Goal: Register for event/course

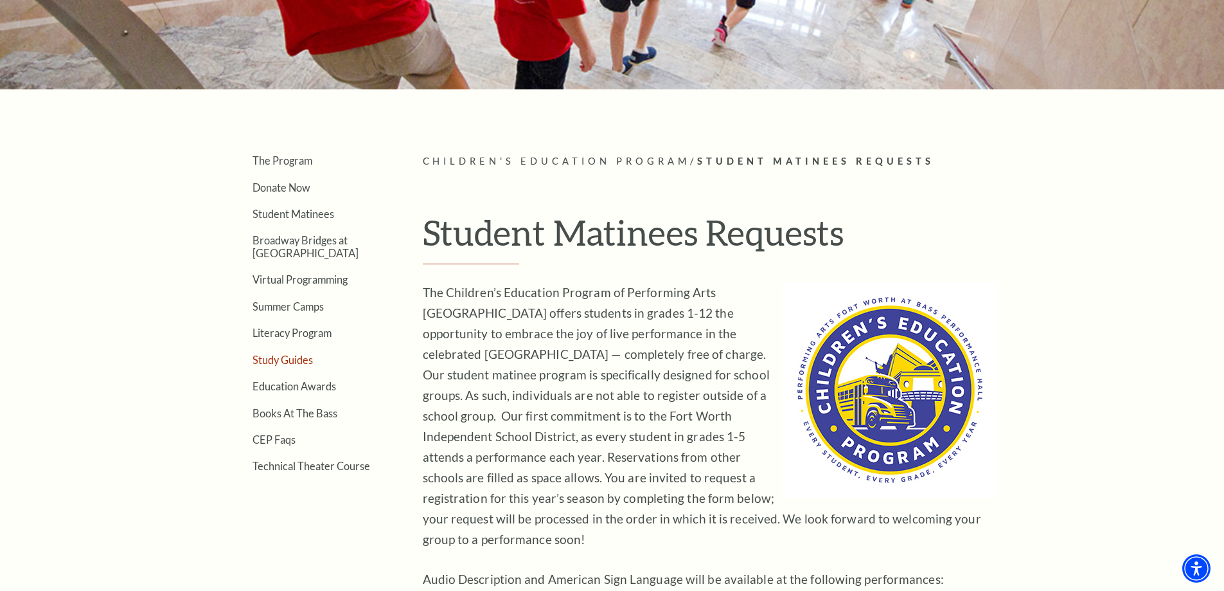
click at [287, 362] on link "Study Guides" at bounding box center [283, 359] width 60 height 12
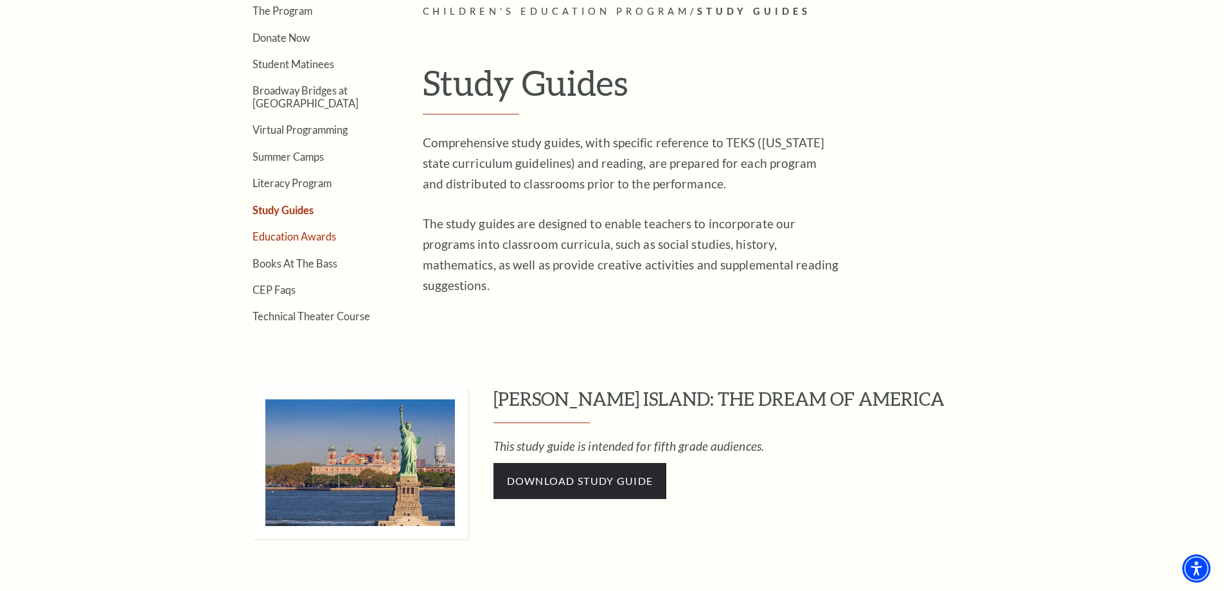
scroll to position [384, 0]
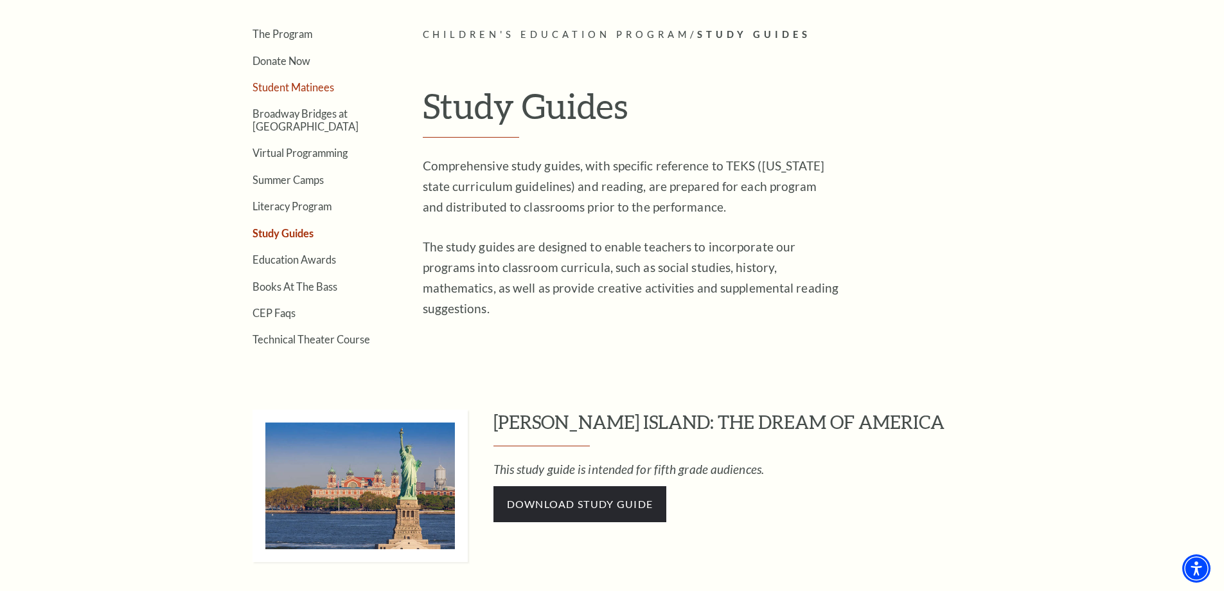
click at [295, 87] on link "Student Matinees" at bounding box center [294, 87] width 82 height 12
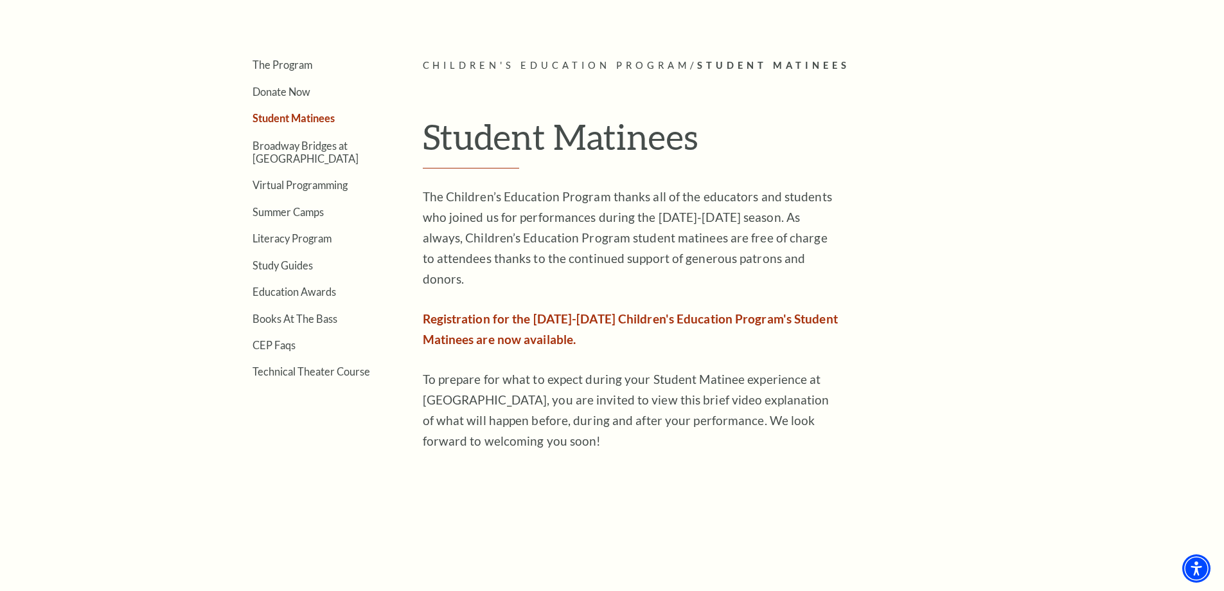
scroll to position [385, 0]
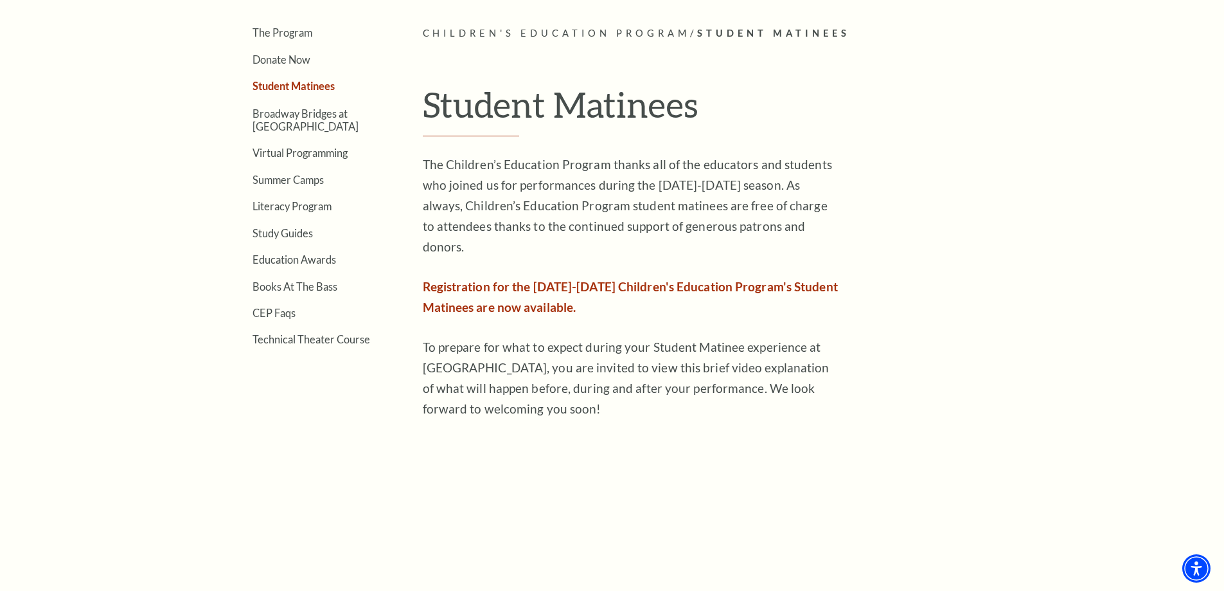
click at [511, 279] on span "Registration for the 2025-2026 Children's Education Program's Student Matinees …" at bounding box center [630, 296] width 415 height 35
click at [513, 279] on span "Registration for the 2025-2026 Children's Education Program's Student Matinees …" at bounding box center [630, 296] width 415 height 35
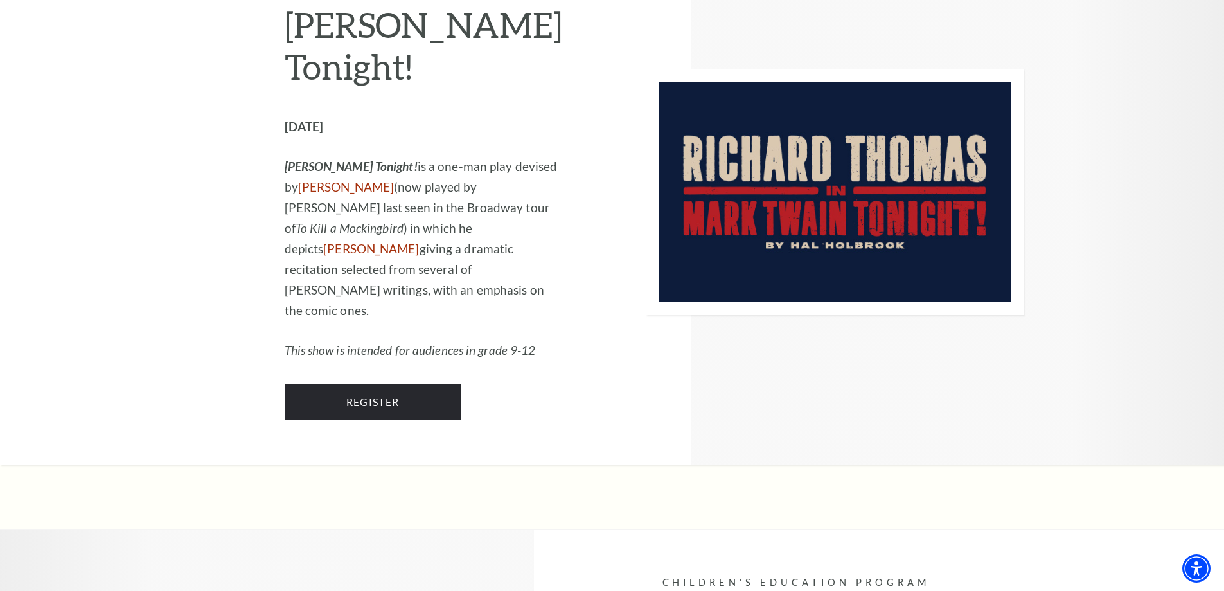
scroll to position [1285, 0]
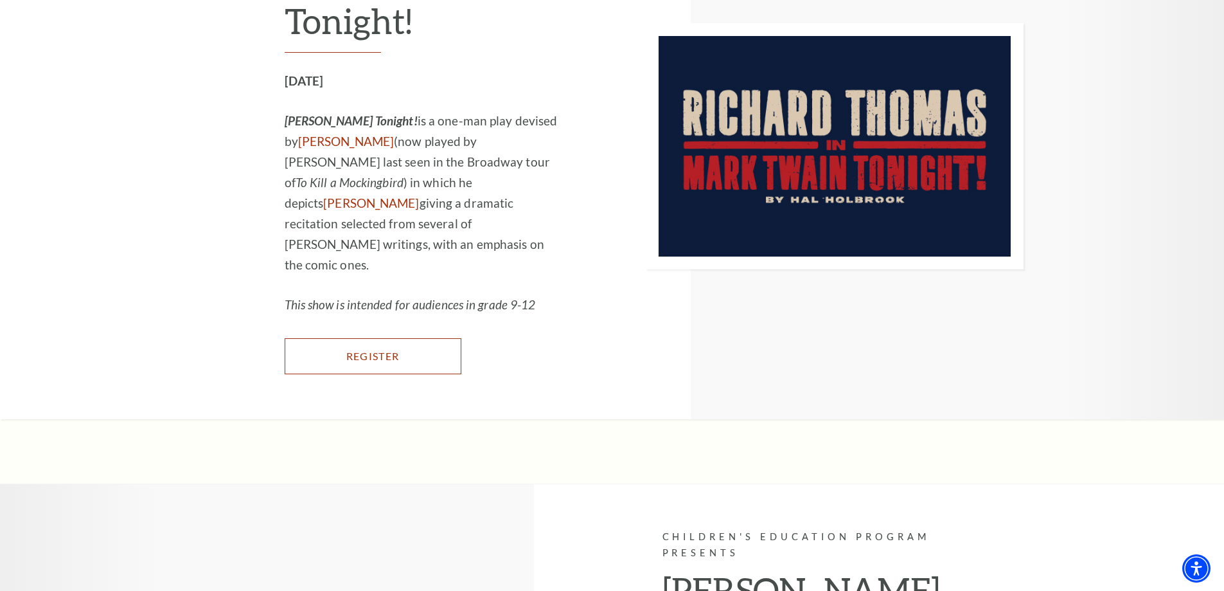
click at [375, 338] on link "Register" at bounding box center [373, 356] width 177 height 36
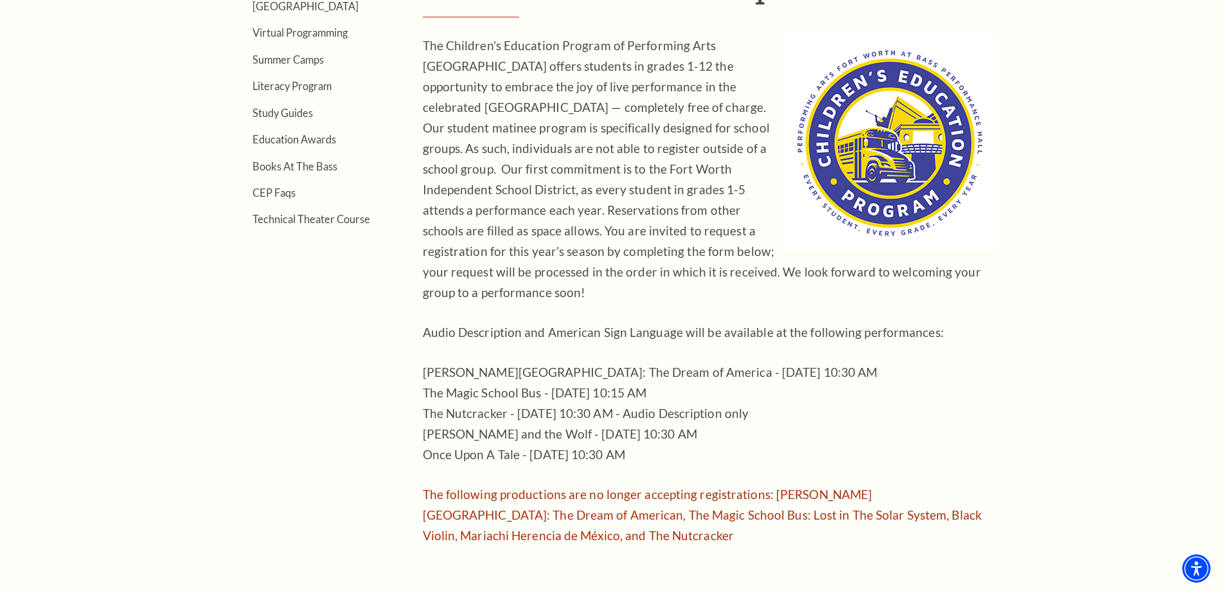
scroll to position [578, 0]
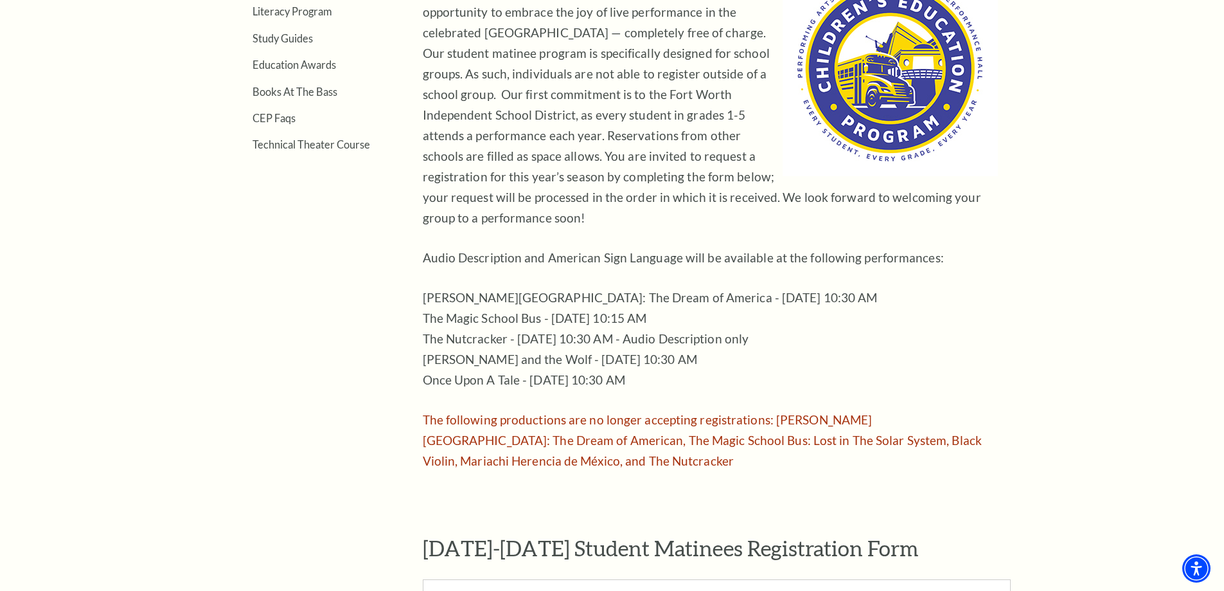
click at [682, 423] on span "The following productions are no longer accepting registrations: [PERSON_NAME][…" at bounding box center [703, 440] width 560 height 56
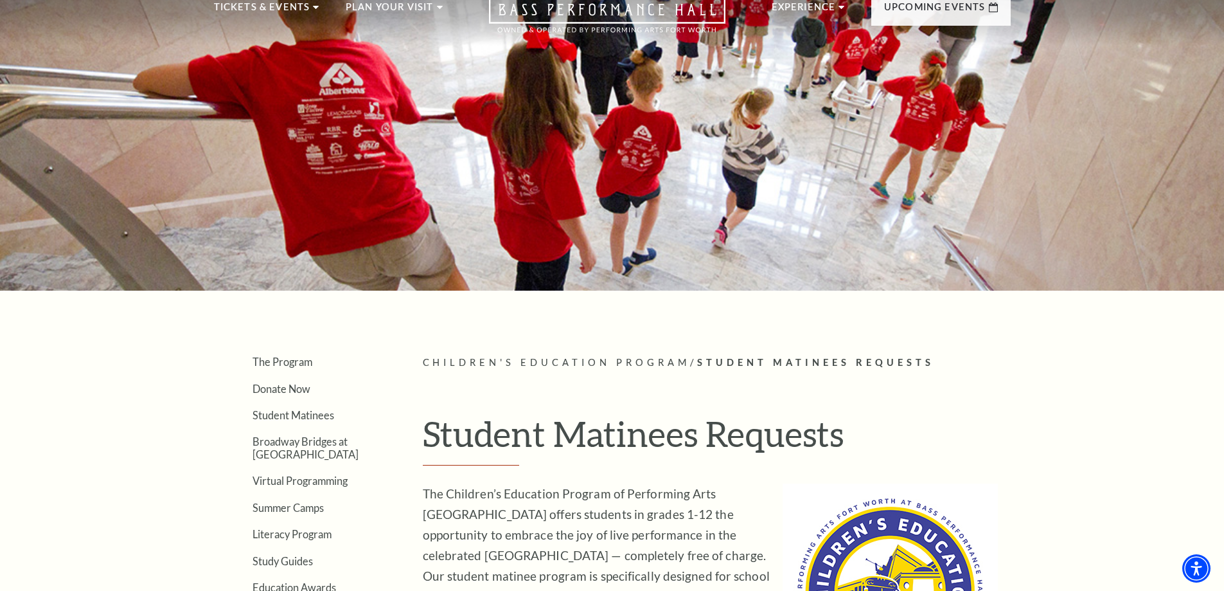
scroll to position [0, 0]
